Goal: Information Seeking & Learning: Check status

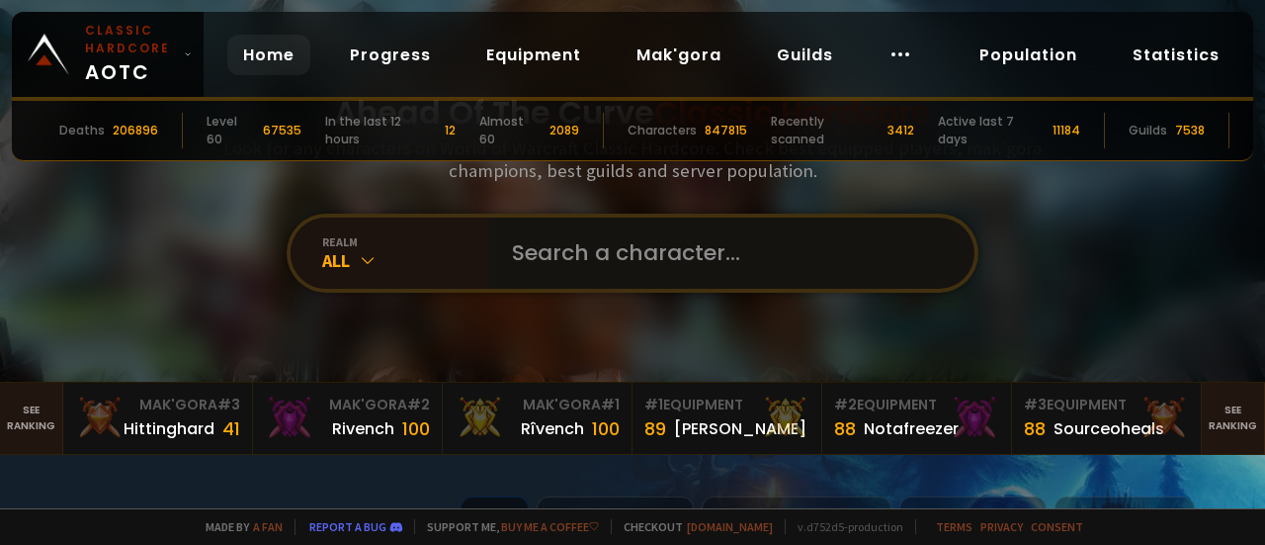
click at [603, 257] on input "text" at bounding box center [725, 252] width 451 height 71
click at [691, 348] on div "Ahead Of The Curve Classic Hardcore Look for any characters on World of Warcraf…" at bounding box center [633, 191] width 1191 height 382
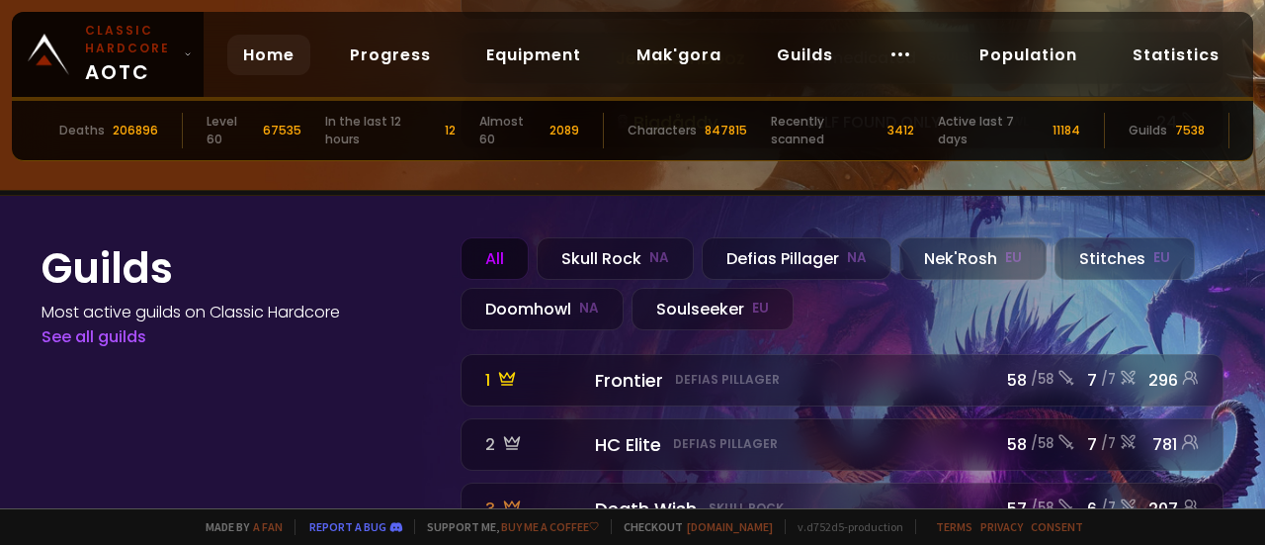
scroll to position [2095, 0]
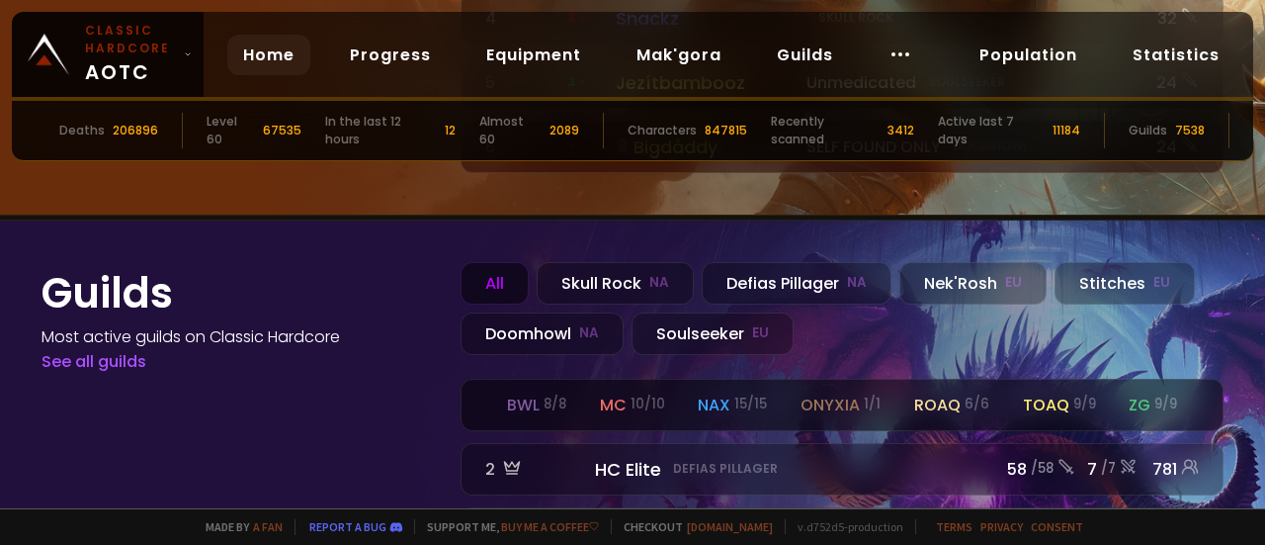
click at [609, 392] on div "mc 10 / 10" at bounding box center [632, 404] width 65 height 25
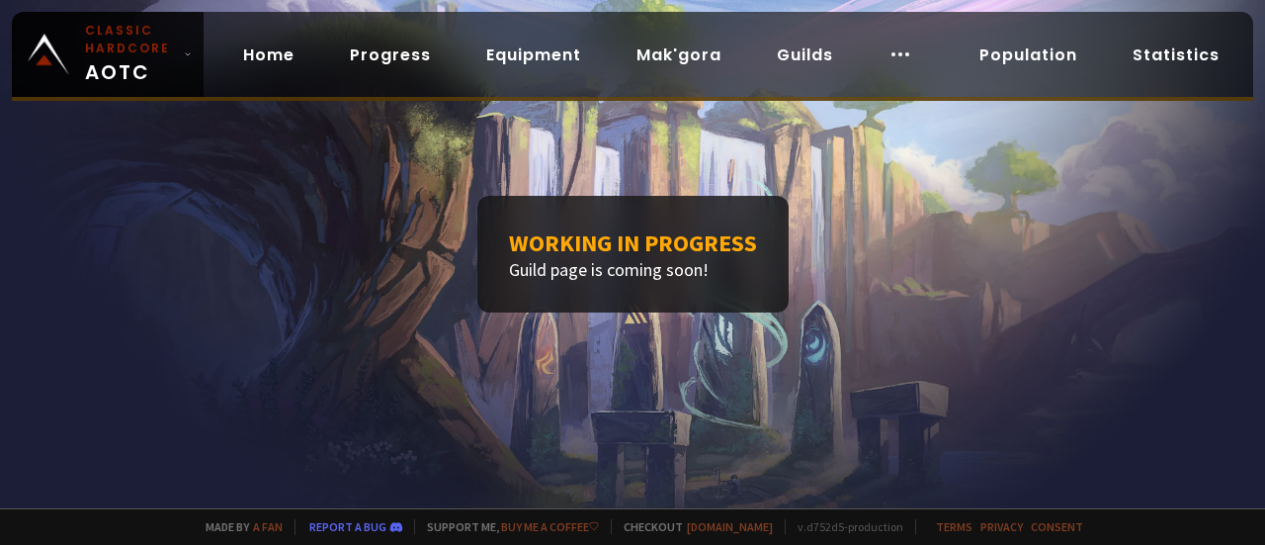
click at [614, 250] on h1 "Working in progress" at bounding box center [633, 242] width 248 height 31
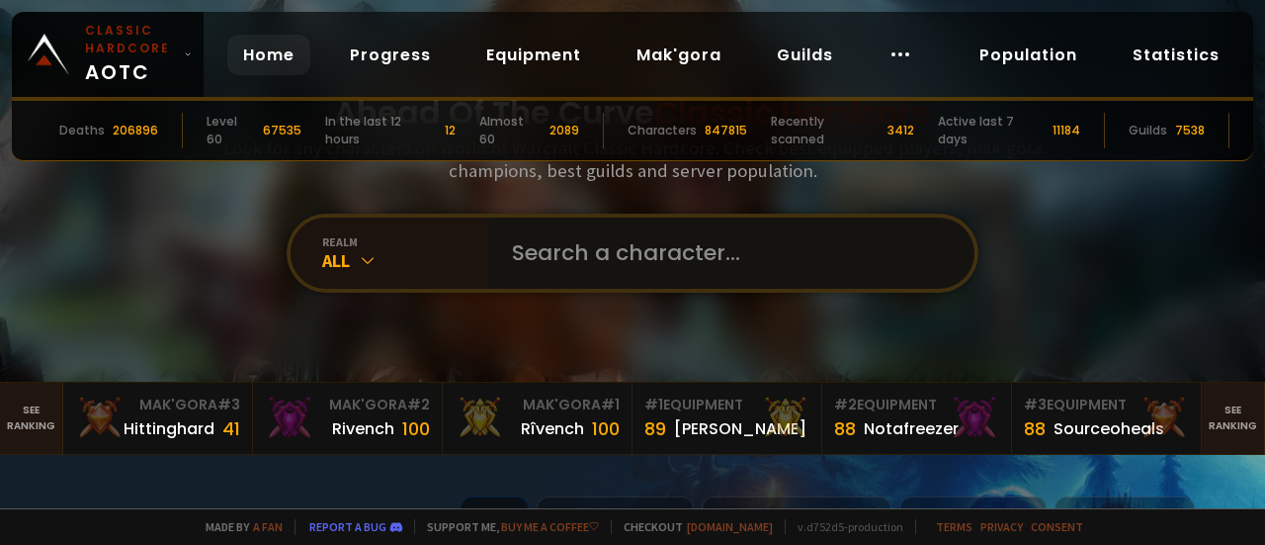
click at [602, 239] on input "text" at bounding box center [725, 252] width 451 height 71
type input "bakeit"
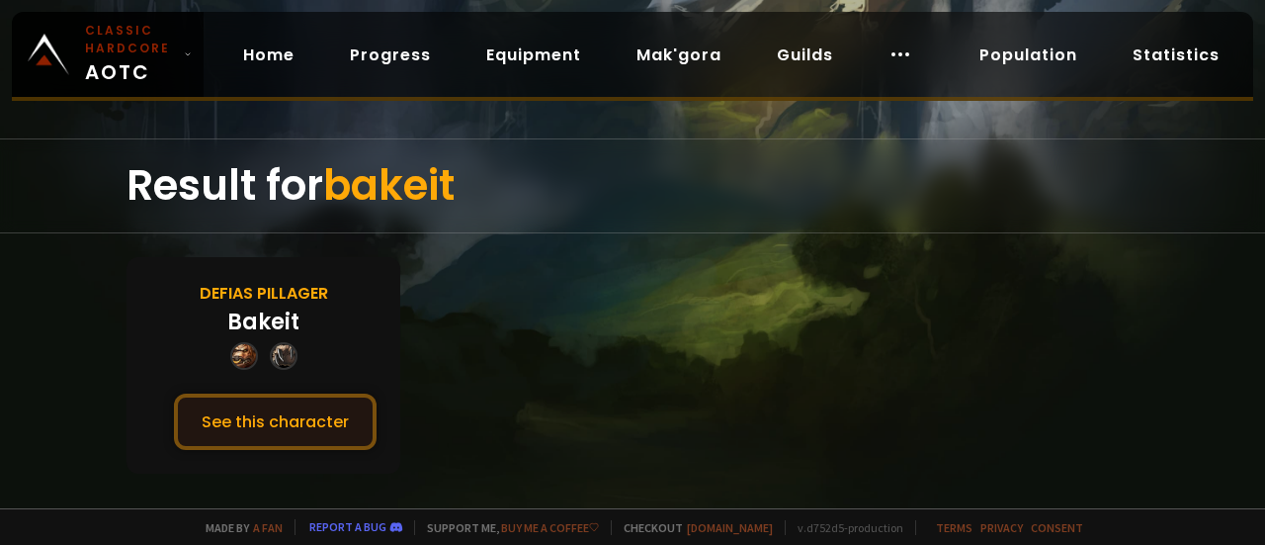
click at [332, 416] on button "See this character" at bounding box center [275, 421] width 203 height 56
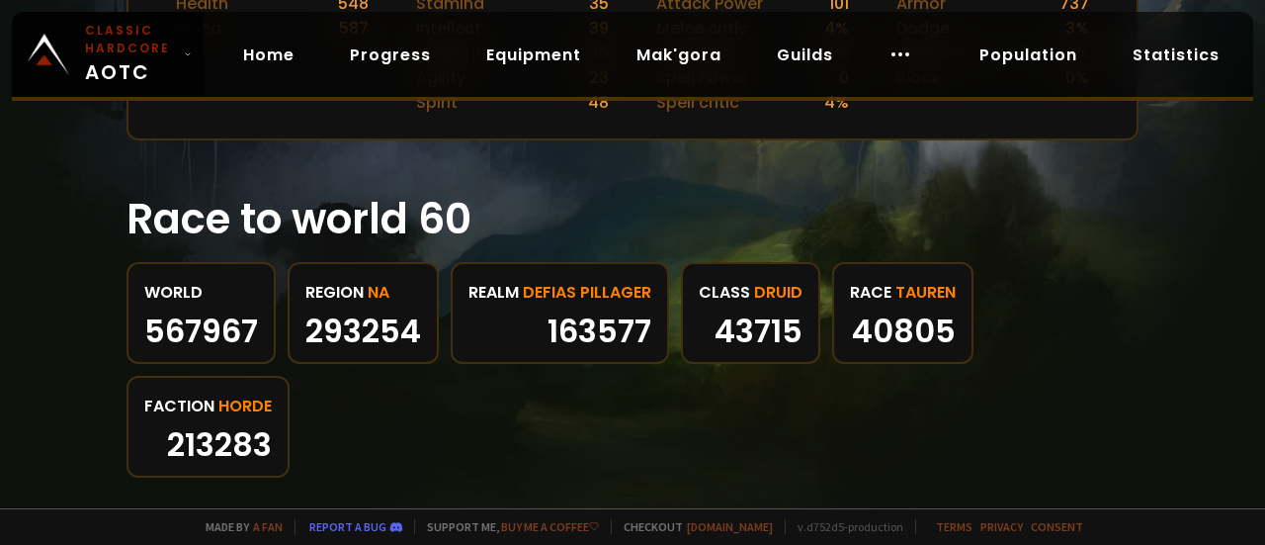
scroll to position [1087, 0]
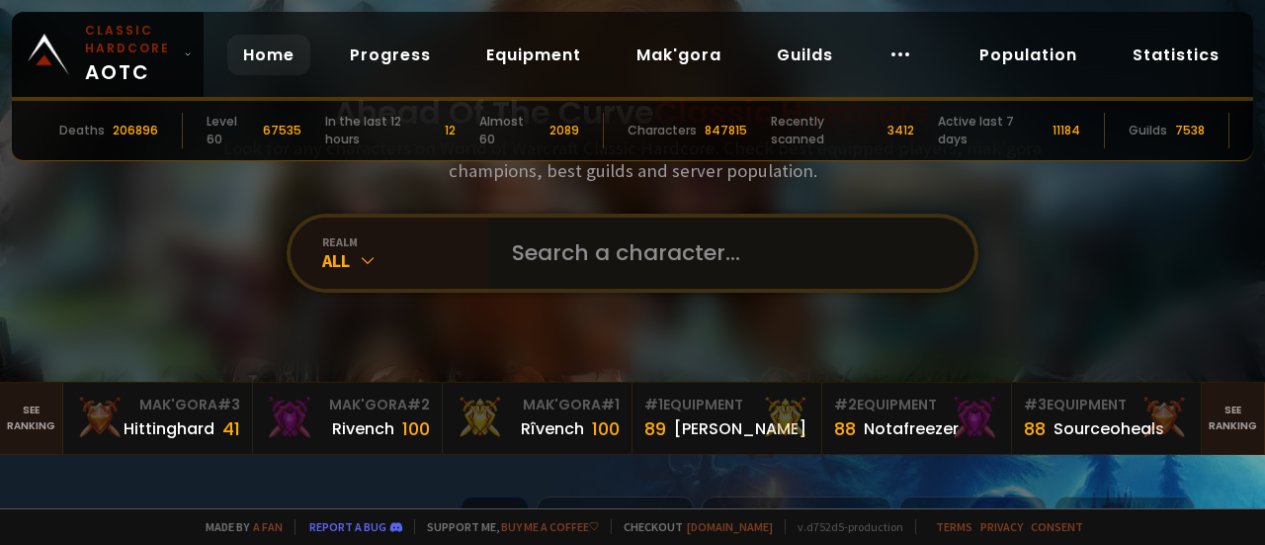
click at [584, 243] on input "text" at bounding box center [725, 252] width 451 height 71
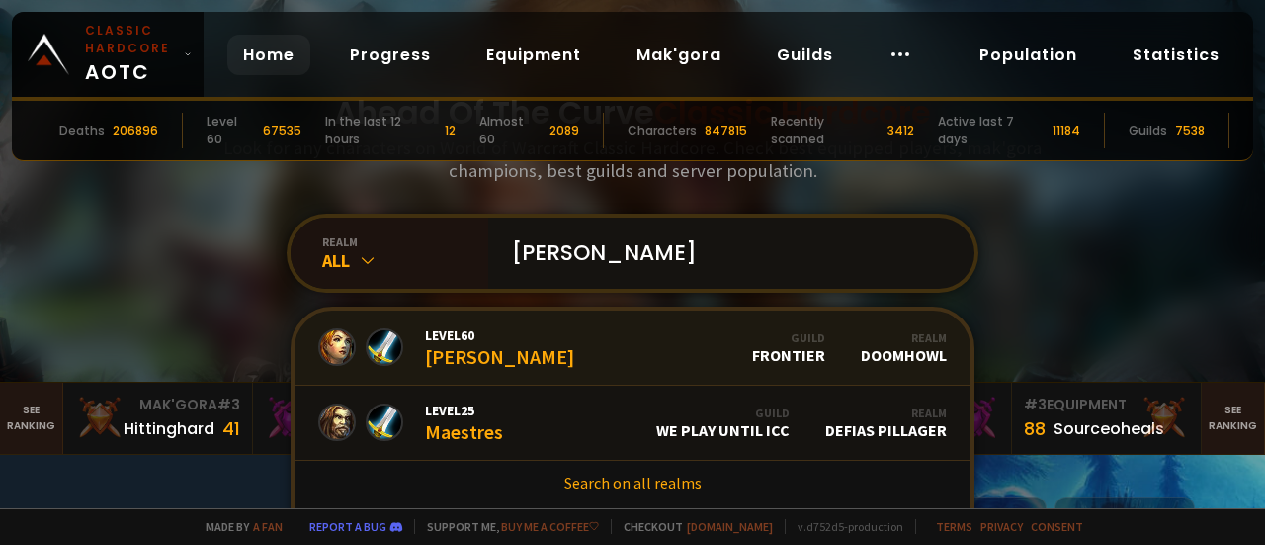
type input "[PERSON_NAME]"
click at [471, 357] on div "Level 60 [PERSON_NAME]" at bounding box center [499, 347] width 149 height 42
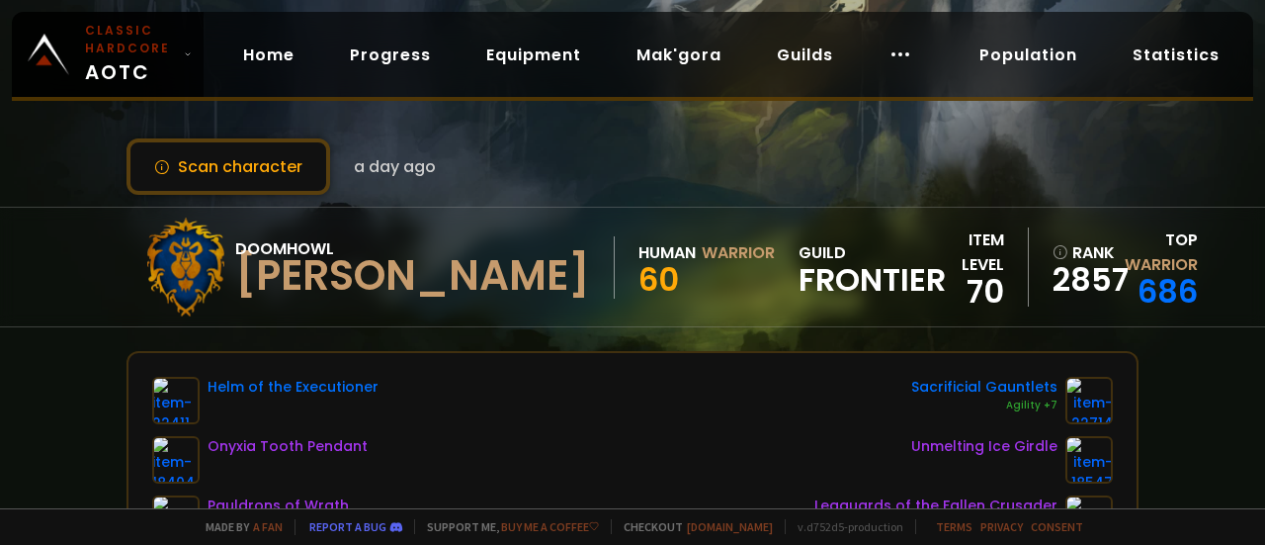
click at [799, 281] on span "Frontier" at bounding box center [872, 280] width 147 height 30
